Goal: Task Accomplishment & Management: Manage account settings

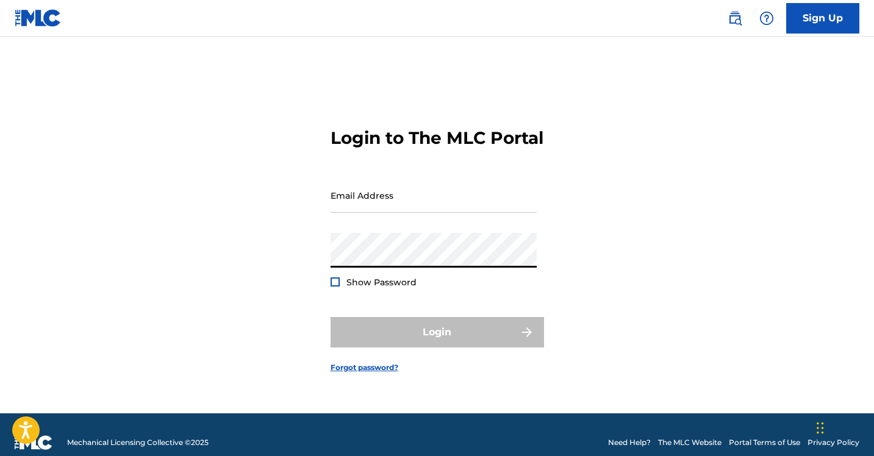
type input "[EMAIL_ADDRESS][DOMAIN_NAME]"
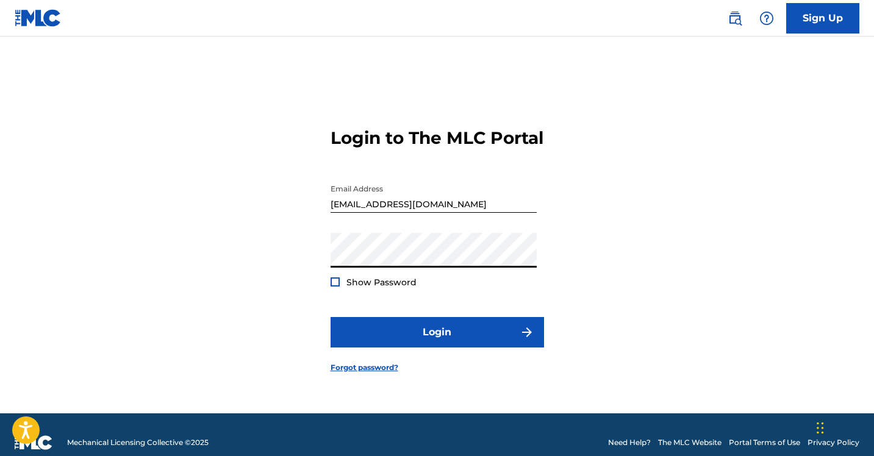
click at [400, 288] on span "Show Password" at bounding box center [381, 282] width 70 height 11
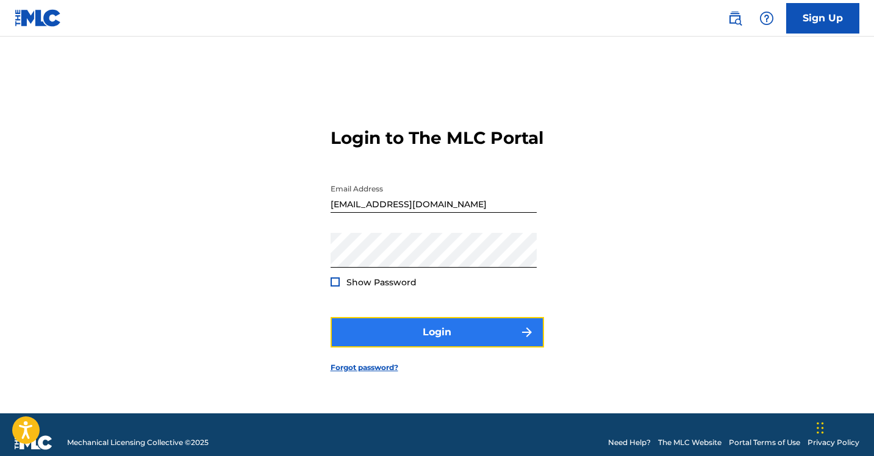
click at [422, 341] on button "Login" at bounding box center [437, 332] width 213 height 30
